Goal: Obtain resource: Download file/media

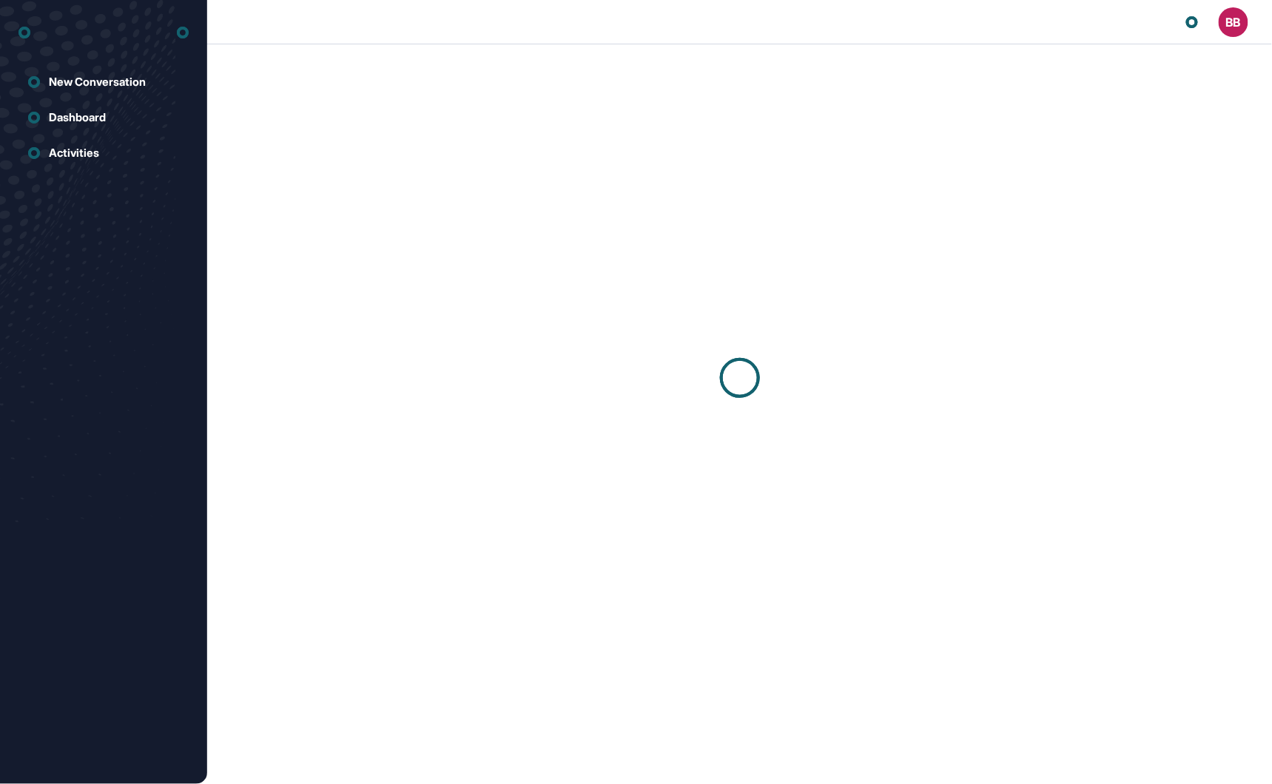
scroll to position [1, 1]
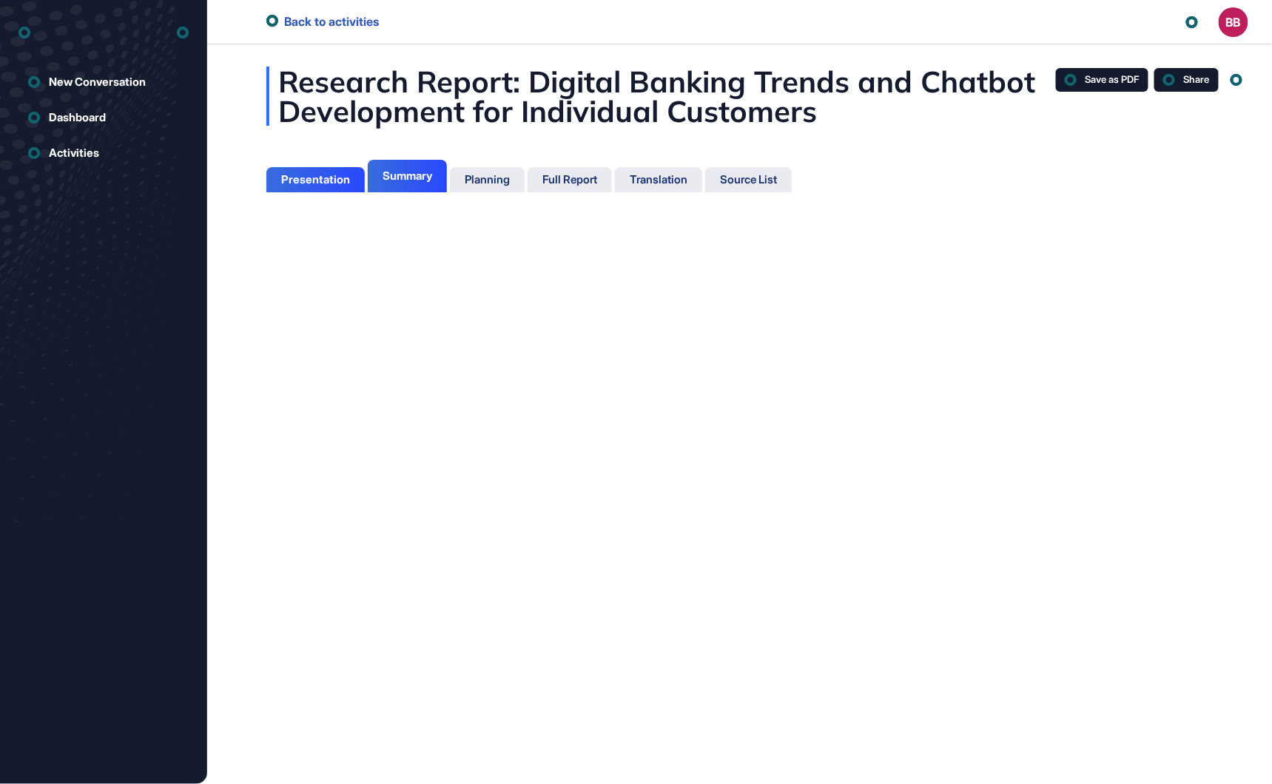
scroll to position [6, 1]
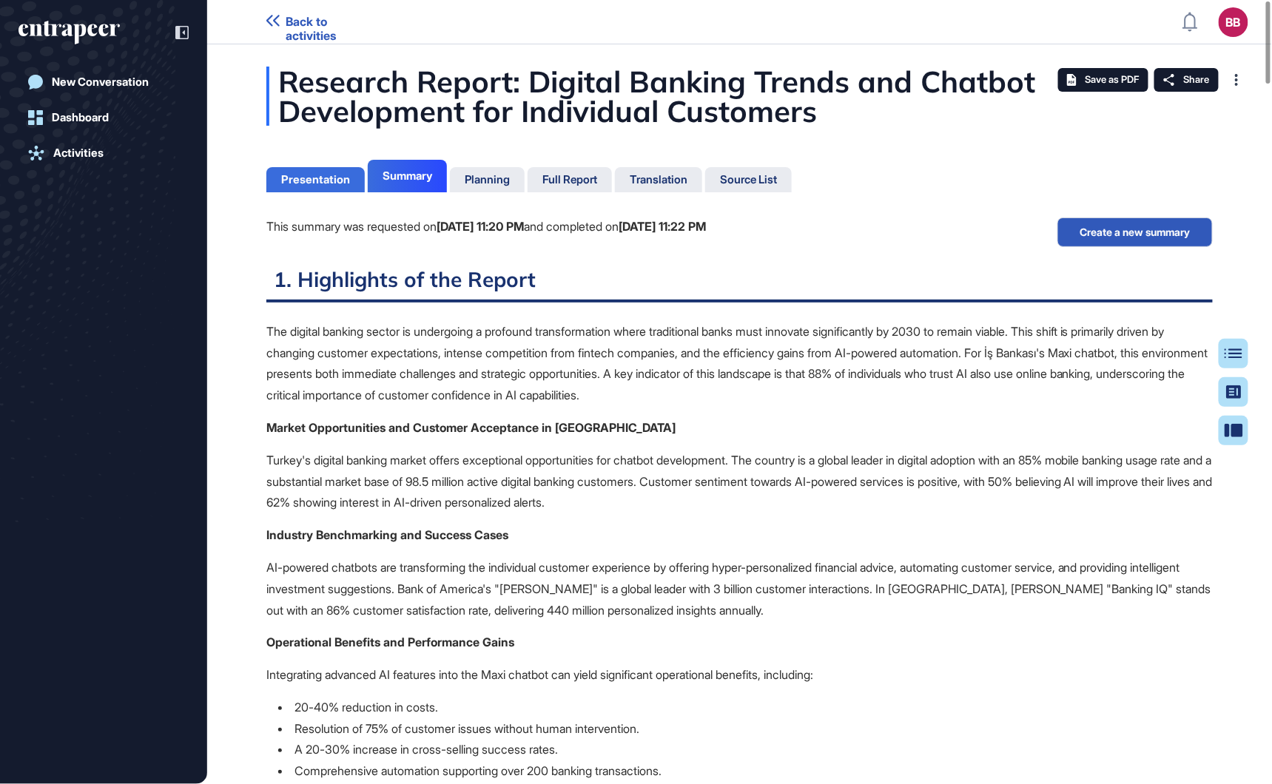
click at [654, 173] on div "Translation" at bounding box center [659, 179] width 58 height 13
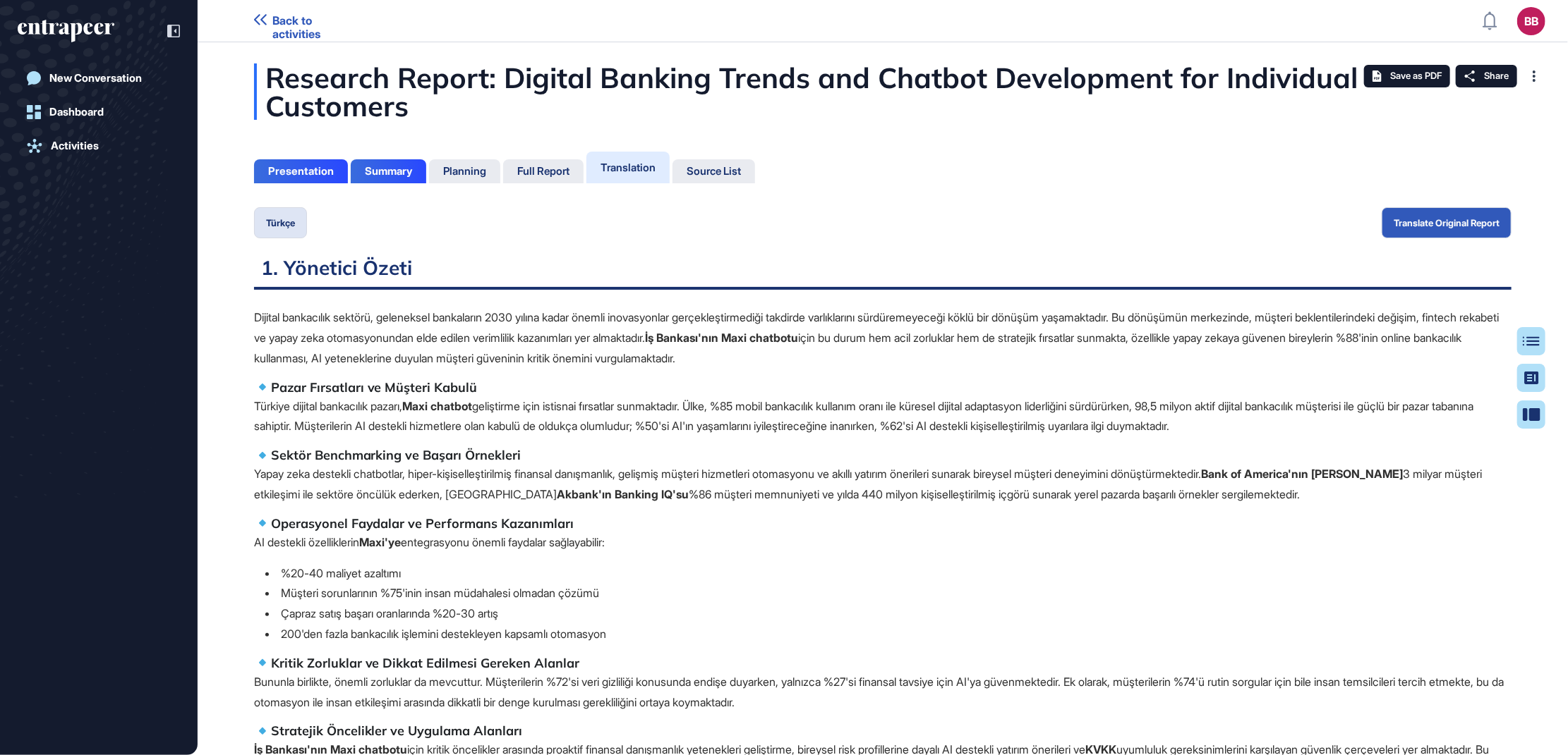
scroll to position [684, 3]
click at [975, 499] on p "Yapay zeka destekli chatbotlar, hiper-kişiselleştirilmiş finansal danışmanlık, …" at bounding box center [882, 484] width 1257 height 41
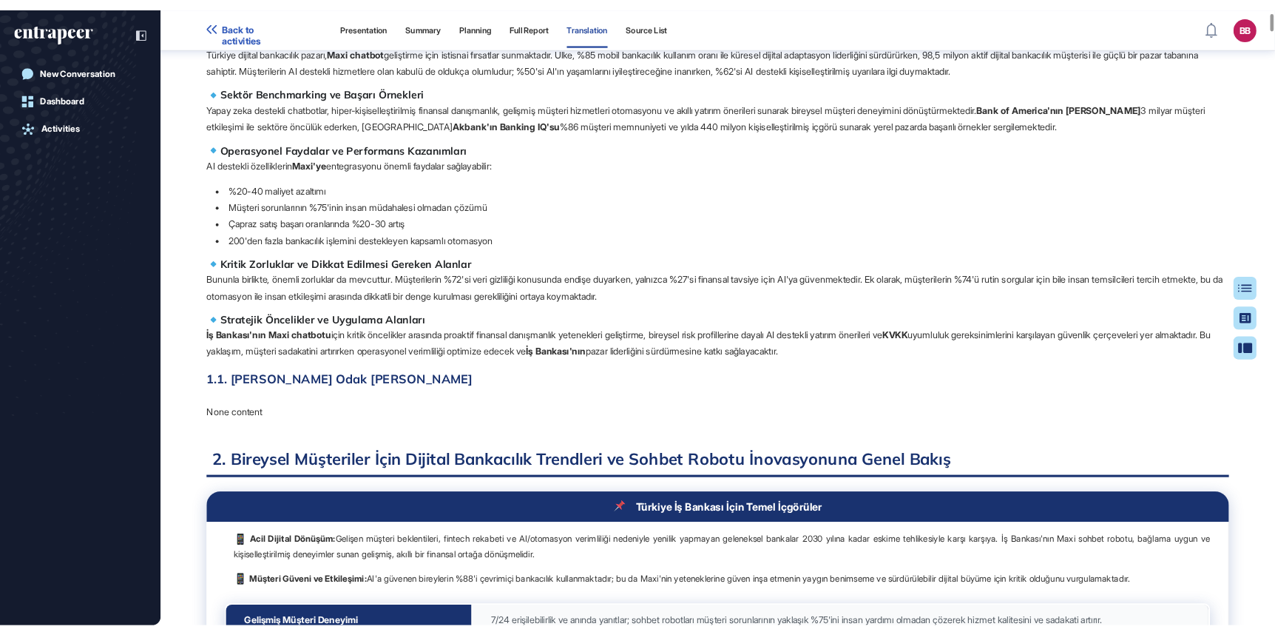
scroll to position [340, 0]
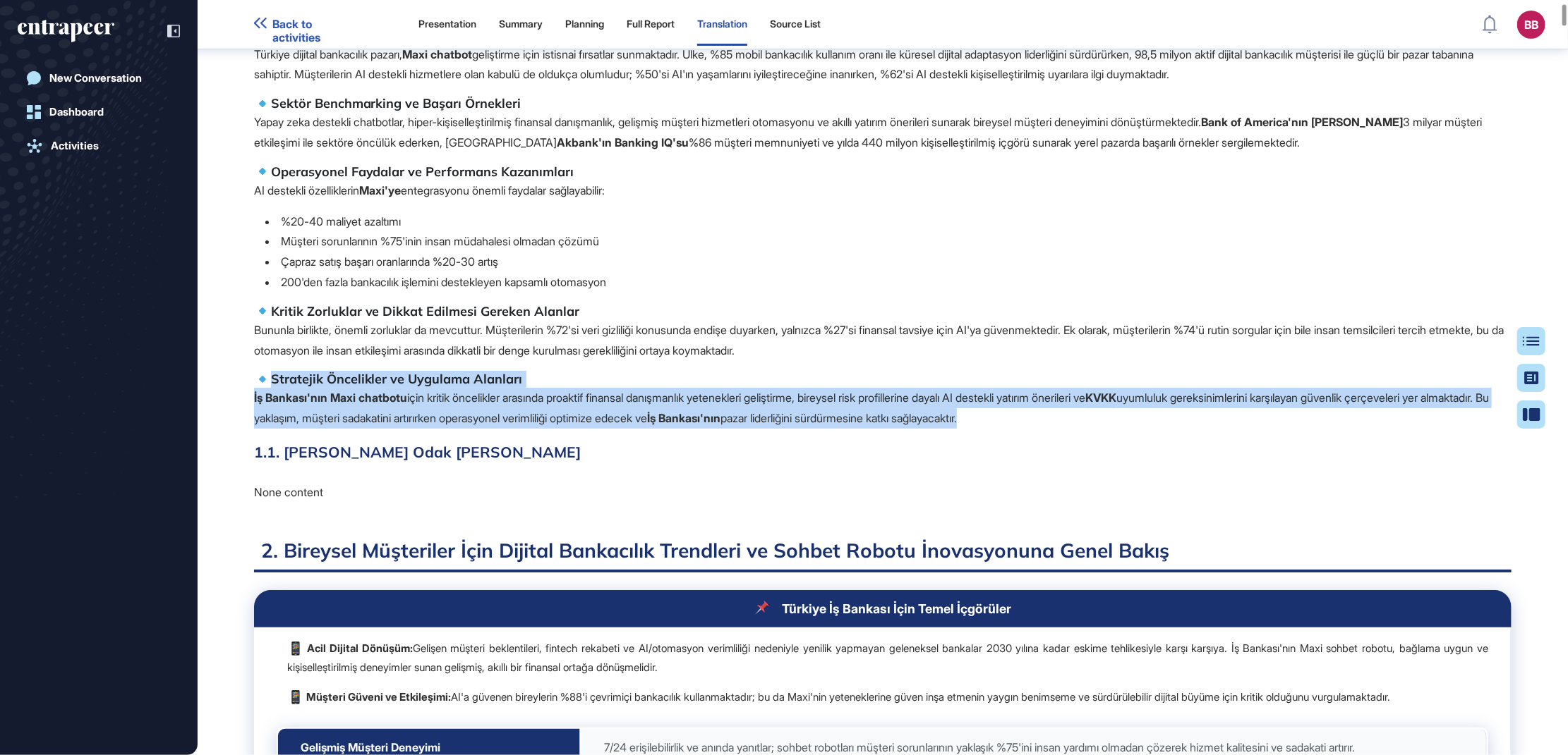
drag, startPoint x: 261, startPoint y: 378, endPoint x: 1115, endPoint y: 420, distance: 855.0
click at [1115, 420] on span "Dijital bankacılık sektörü, geleneksel bankaların 2030 yılına kadar önemli inov…" at bounding box center [882, 192] width 1257 height 473
drag, startPoint x: 1115, startPoint y: 420, endPoint x: 1066, endPoint y: 420, distance: 49.0
copy span "Stratejik Öncelikler ve Uygulama Alanları İş Bankası'nın Maxi chatbotu için kri…"
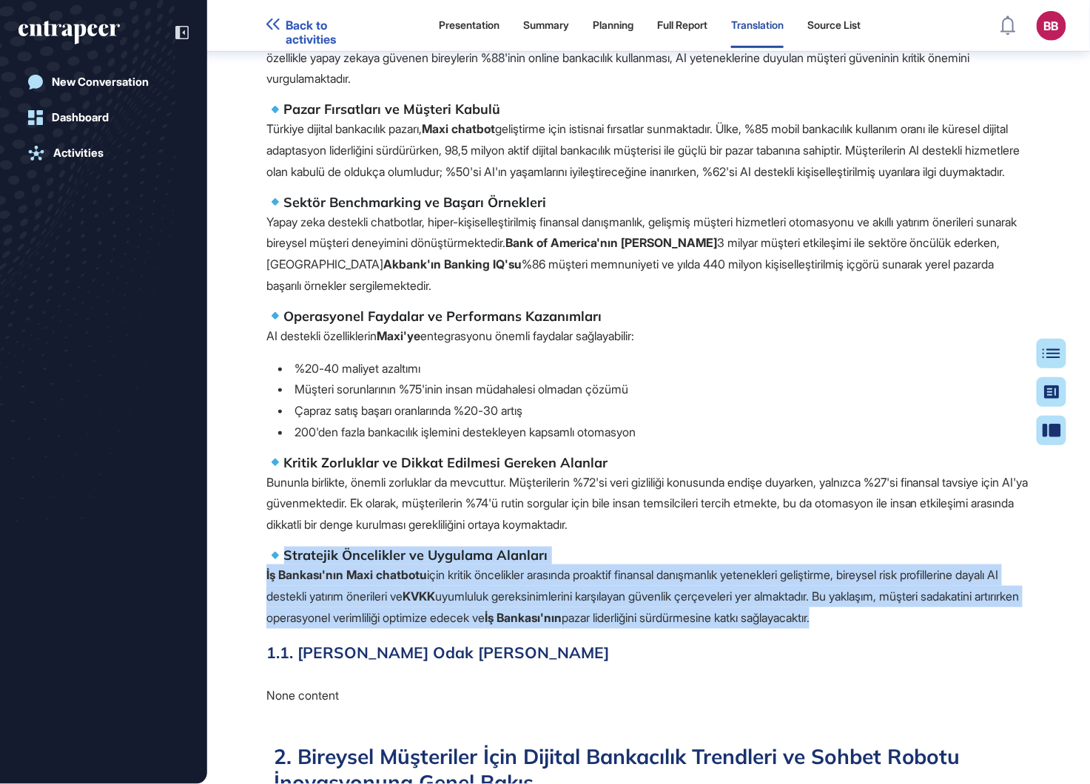
scroll to position [784, 1090]
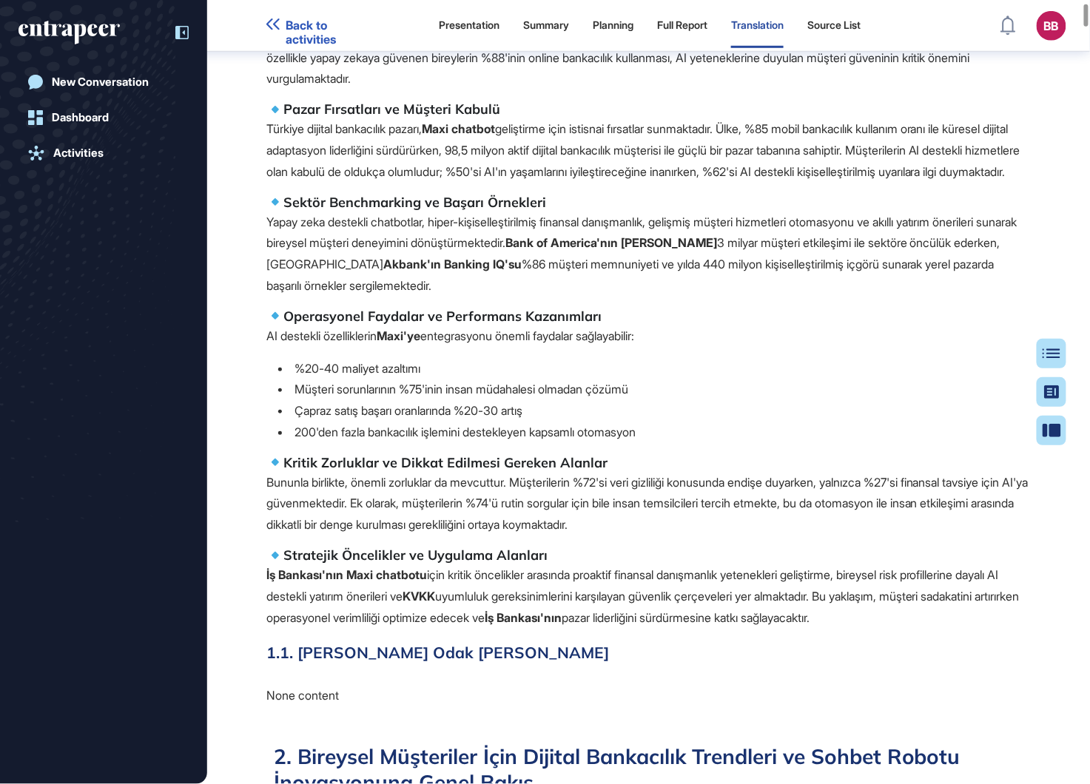
click at [175, 33] on icon at bounding box center [181, 32] width 13 height 13
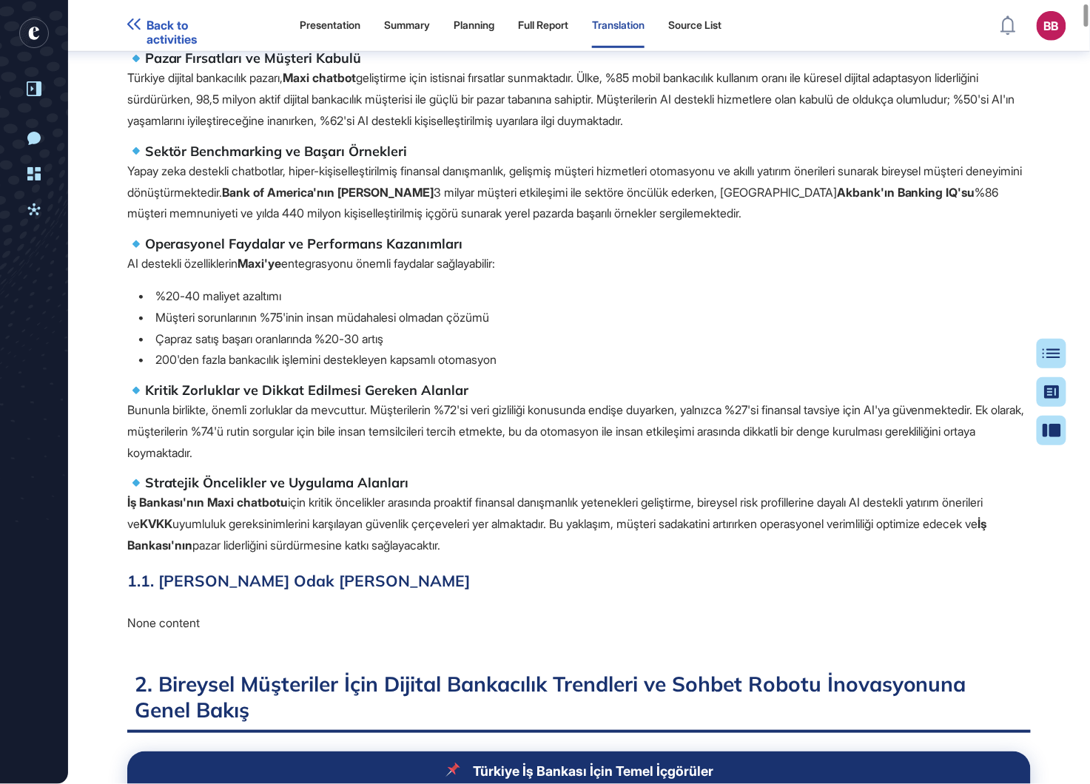
click at [908, 264] on p "AI destekli özelliklerin Maxi'ye entegrasyonu önemli faydalar sağlayabilir:" at bounding box center [578, 263] width 903 height 21
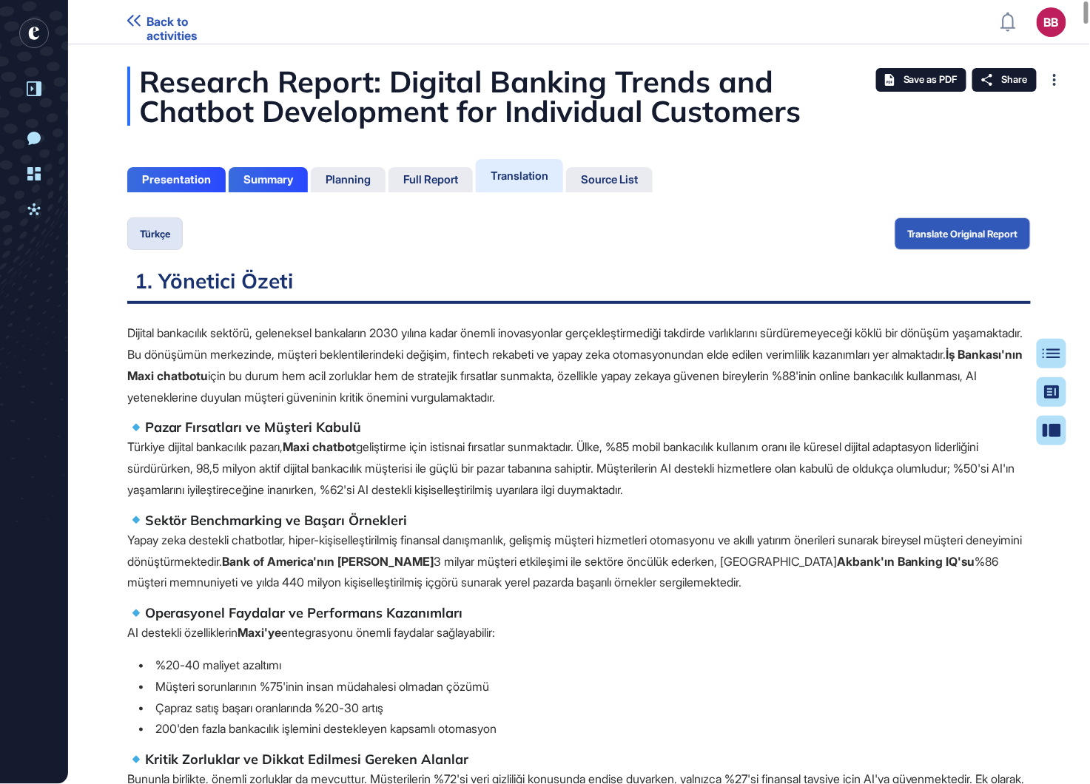
click at [699, 274] on h2 "1. Yönetici Özeti" at bounding box center [578, 286] width 903 height 36
click at [908, 77] on span "Save as PDF" at bounding box center [930, 80] width 54 height 12
click at [647, 390] on p "Dijital bankacılık sektörü, geleneksel bankaların 2030 yılına kadar önemli inov…" at bounding box center [578, 365] width 903 height 85
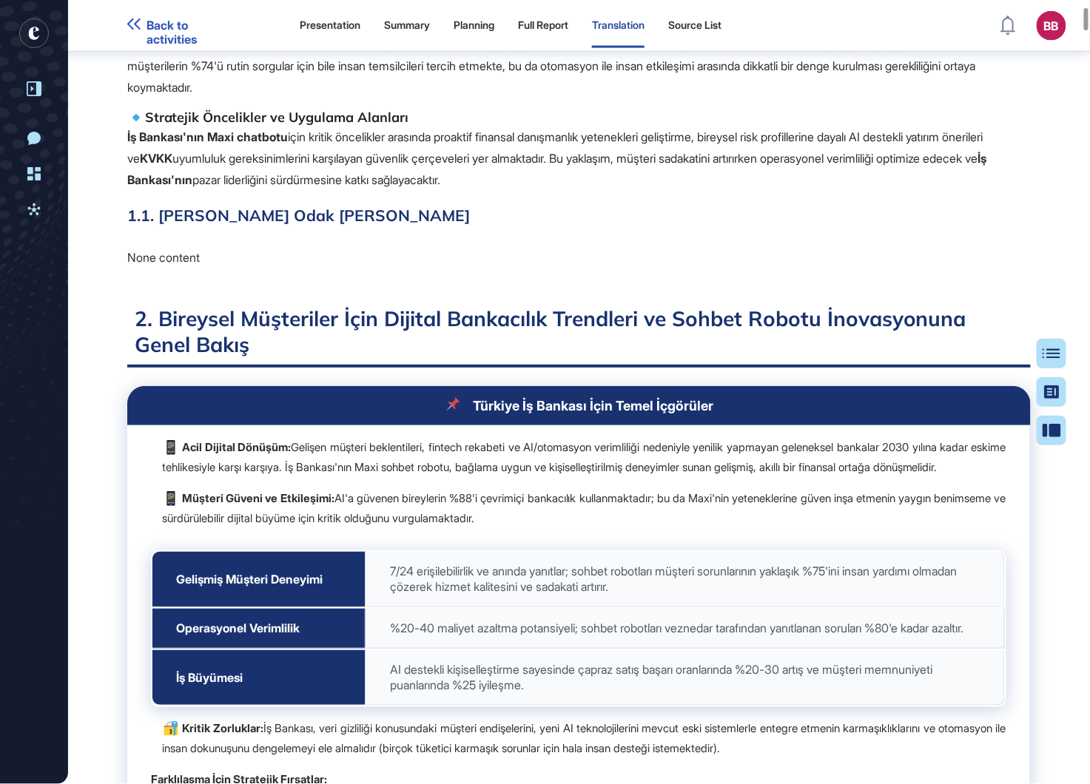
scroll to position [783, 0]
